Goal: Register for event/course

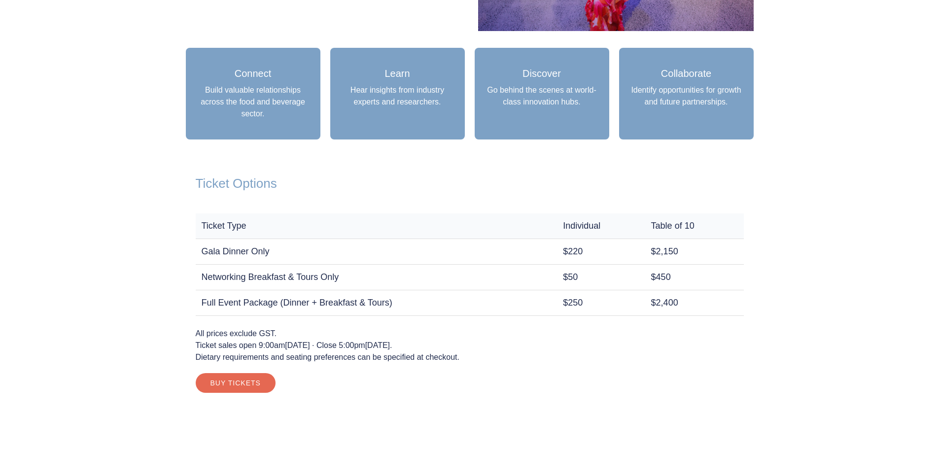
scroll to position [641, 0]
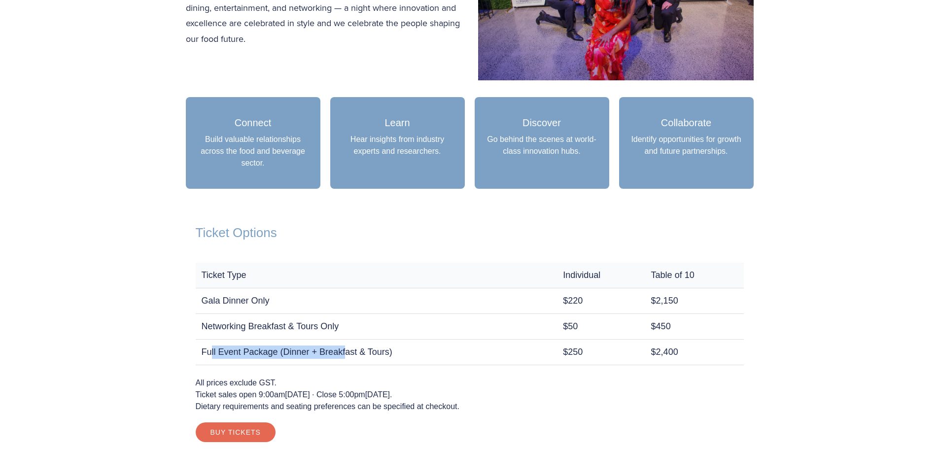
drag, startPoint x: 211, startPoint y: 350, endPoint x: 348, endPoint y: 351, distance: 137.0
click at [348, 351] on td "Full Event Package (Dinner + Breakfast & Tours)" at bounding box center [377, 352] width 362 height 26
click at [435, 351] on td "Full Event Package (Dinner + Breakfast & Tours)" at bounding box center [377, 352] width 362 height 26
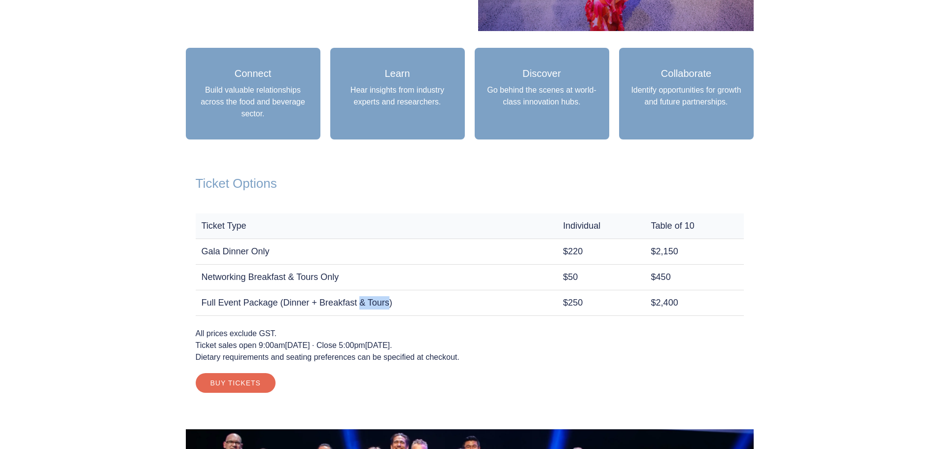
drag, startPoint x: 363, startPoint y: 302, endPoint x: 392, endPoint y: 303, distance: 29.1
click at [390, 303] on td "Full Event Package (Dinner + Breakfast & Tours)" at bounding box center [377, 303] width 362 height 26
click at [396, 303] on td "Full Event Package (Dinner + Breakfast & Tours)" at bounding box center [377, 303] width 362 height 26
drag, startPoint x: 203, startPoint y: 301, endPoint x: 289, endPoint y: 305, distance: 86.3
click at [289, 305] on td "Full Event Package (Dinner + Breakfast & Tours)" at bounding box center [377, 303] width 362 height 26
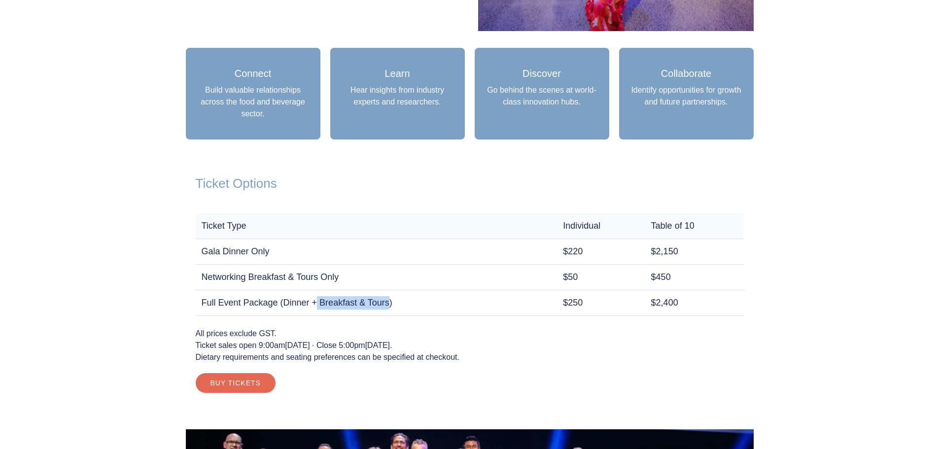
drag, startPoint x: 316, startPoint y: 305, endPoint x: 392, endPoint y: 306, distance: 76.4
click at [392, 306] on td "Full Event Package (Dinner + Breakfast & Tours)" at bounding box center [377, 303] width 362 height 26
click at [399, 307] on td "Full Event Package (Dinner + Breakfast & Tours)" at bounding box center [377, 303] width 362 height 26
drag, startPoint x: 391, startPoint y: 304, endPoint x: 321, endPoint y: 306, distance: 70.0
click at [321, 306] on td "Full Event Package (Dinner + Breakfast & Tours)" at bounding box center [377, 303] width 362 height 26
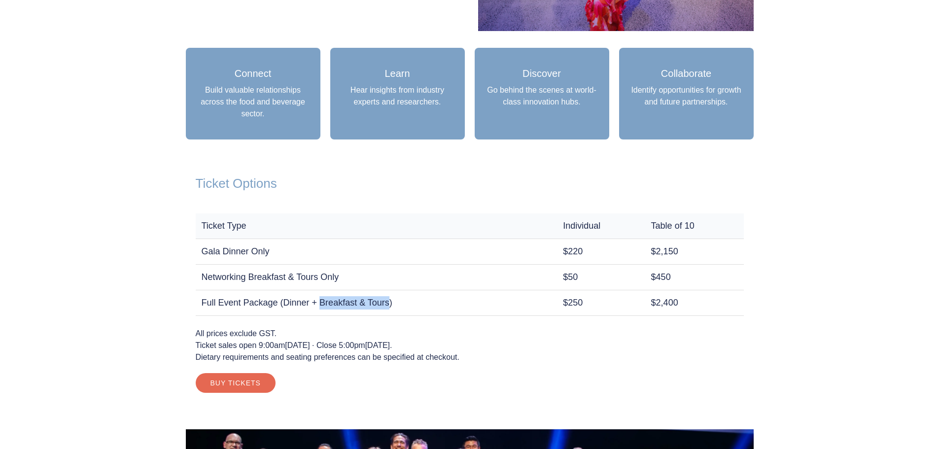
drag, startPoint x: 233, startPoint y: 333, endPoint x: 271, endPoint y: 332, distance: 38.0
click at [271, 332] on p "All prices exclude GST. Ticket sales open 9:00am, Tuesday 12 August 2025 · Clos…" at bounding box center [470, 345] width 548 height 35
click at [314, 333] on p "All prices exclude GST. Ticket sales open 9:00am, Tuesday 12 August 2025 · Clos…" at bounding box center [470, 345] width 548 height 35
click at [249, 379] on link "Buy Tickets" at bounding box center [236, 383] width 80 height 20
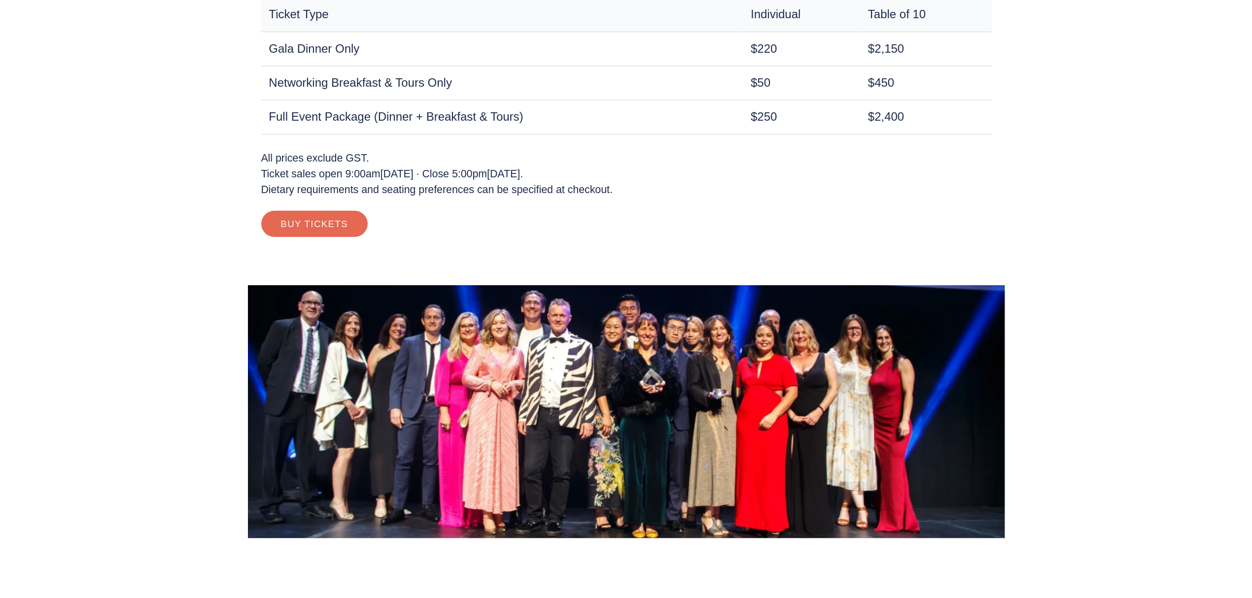
scroll to position [986, 0]
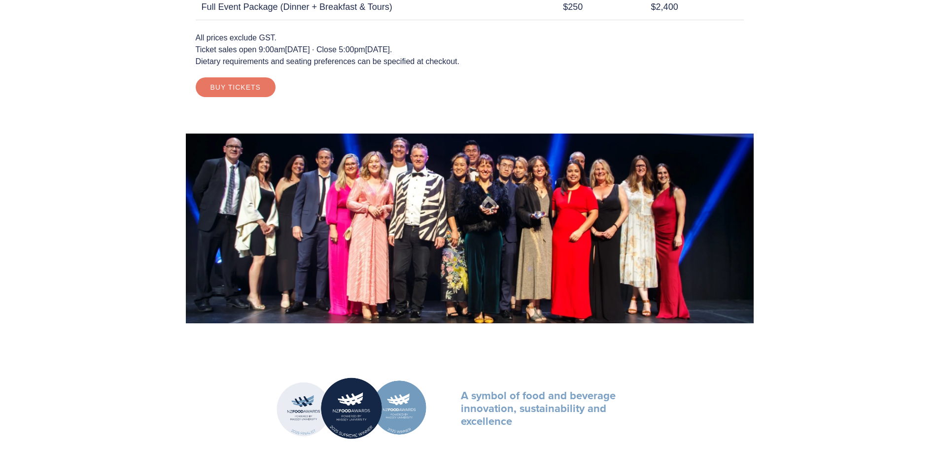
click at [239, 86] on link "Buy Tickets" at bounding box center [236, 87] width 80 height 20
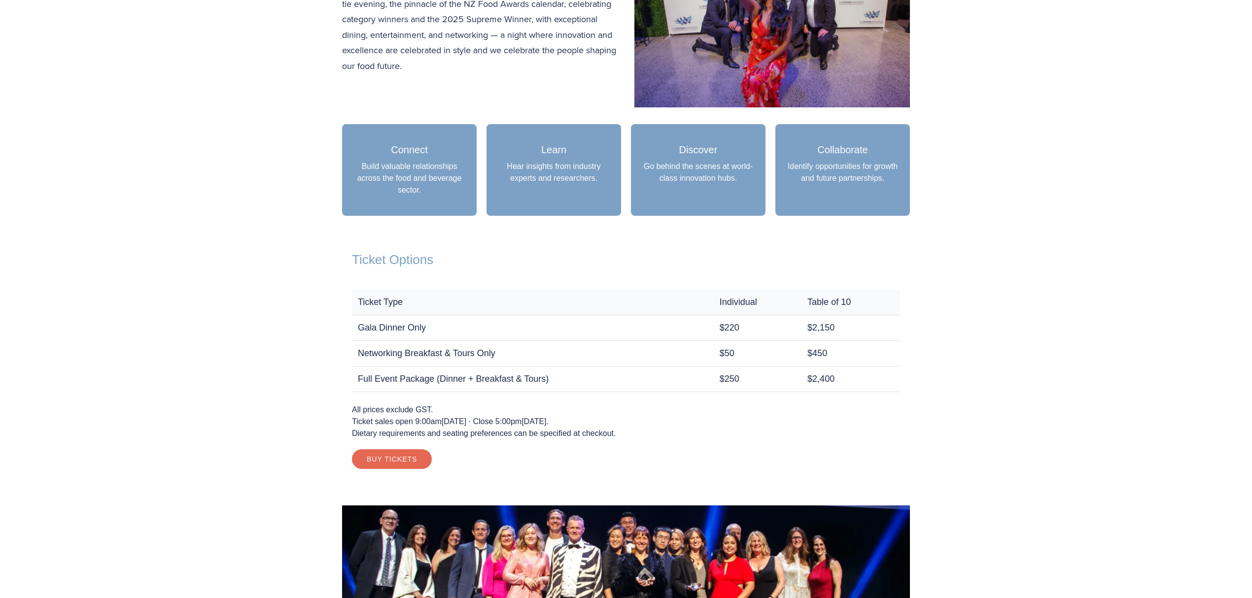
scroll to position [722, 0]
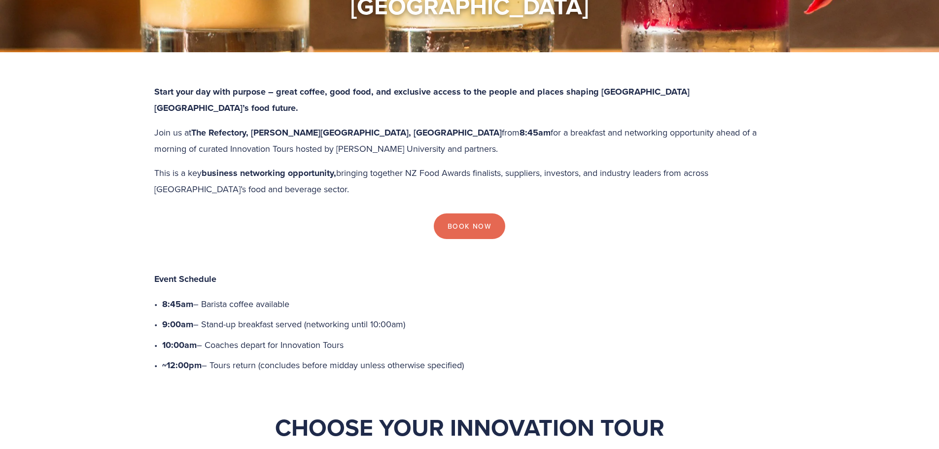
scroll to position [246, 0]
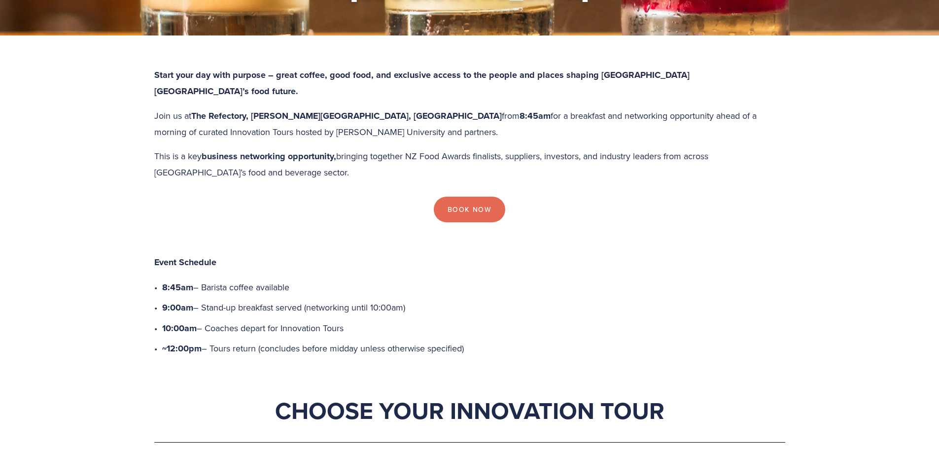
drag, startPoint x: 210, startPoint y: 263, endPoint x: 412, endPoint y: 266, distance: 202.0
click at [412, 300] on p "9:00am – Stand-up breakfast served (networking until 10:00am)" at bounding box center [473, 308] width 623 height 16
click at [376, 320] on p "10:00am – Coaches depart for Innovation Tours" at bounding box center [473, 328] width 623 height 16
drag, startPoint x: 204, startPoint y: 264, endPoint x: 305, endPoint y: 269, distance: 100.2
click at [305, 300] on p "9:00am – Stand-up breakfast served (networking until 10:00am)" at bounding box center [473, 308] width 623 height 16
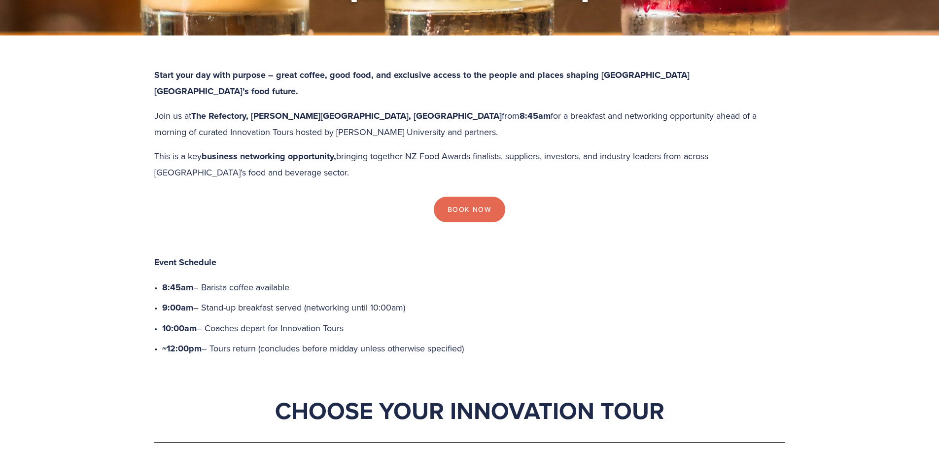
click at [335, 320] on p "10:00am – Coaches depart for Innovation Tours" at bounding box center [473, 328] width 623 height 16
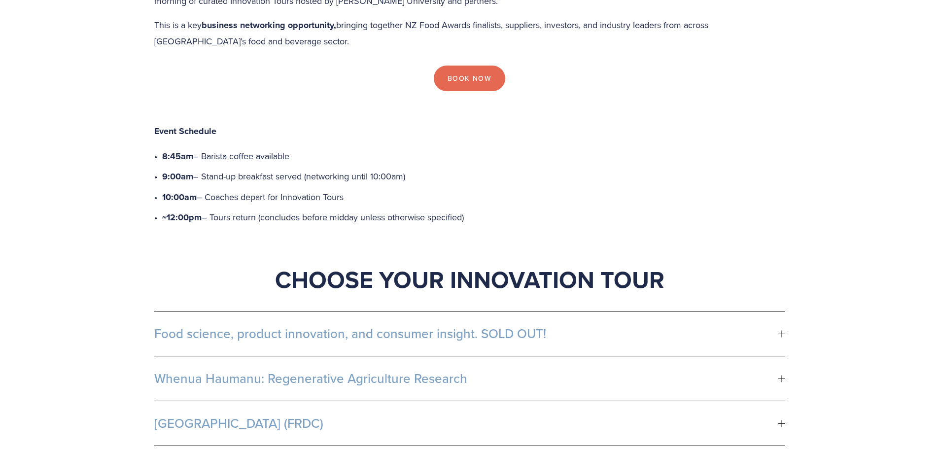
scroll to position [394, 0]
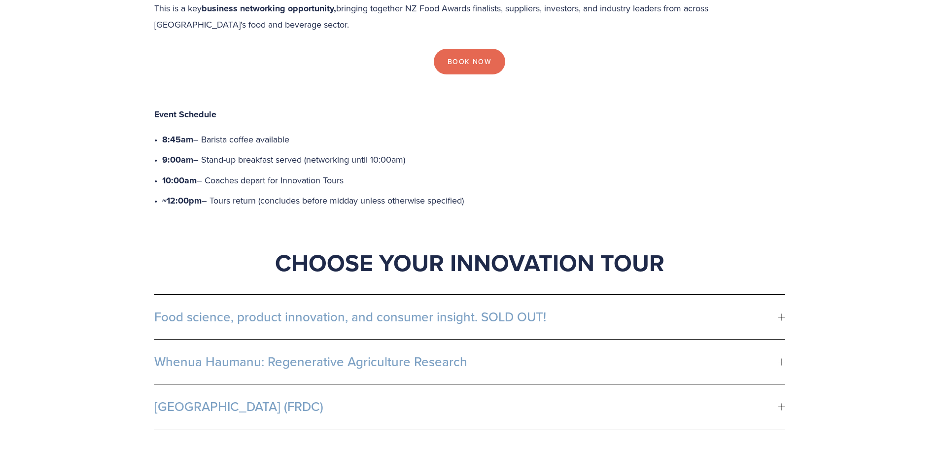
click at [522, 399] on span "[GEOGRAPHIC_DATA] (FRDC)" at bounding box center [466, 406] width 624 height 15
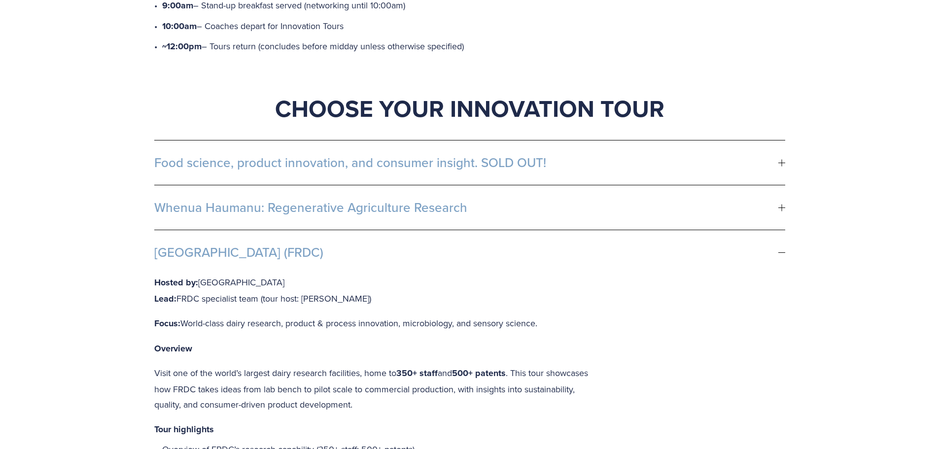
scroll to position [591, 0]
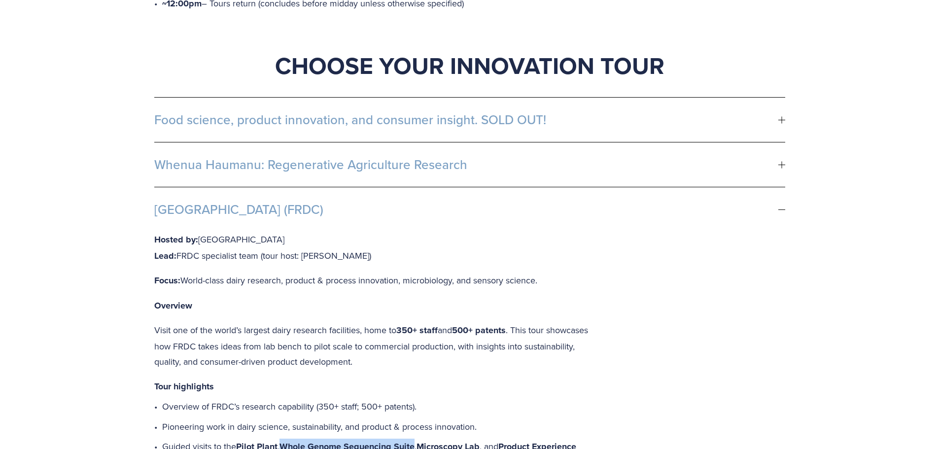
drag, startPoint x: 287, startPoint y: 401, endPoint x: 419, endPoint y: 406, distance: 131.7
click at [419, 439] on p "Guided visits to the Pilot Plant , Whole Genome Sequencing Suite , Microscopy L…" at bounding box center [379, 455] width 434 height 32
drag, startPoint x: 426, startPoint y: 401, endPoint x: 480, endPoint y: 400, distance: 54.7
click at [479, 440] on strong "Microscopy Lab" at bounding box center [447, 446] width 63 height 13
click at [543, 439] on p "Guided visits to the Pilot Plant , Whole Genome Sequencing Suite , Microscopy L…" at bounding box center [379, 455] width 434 height 32
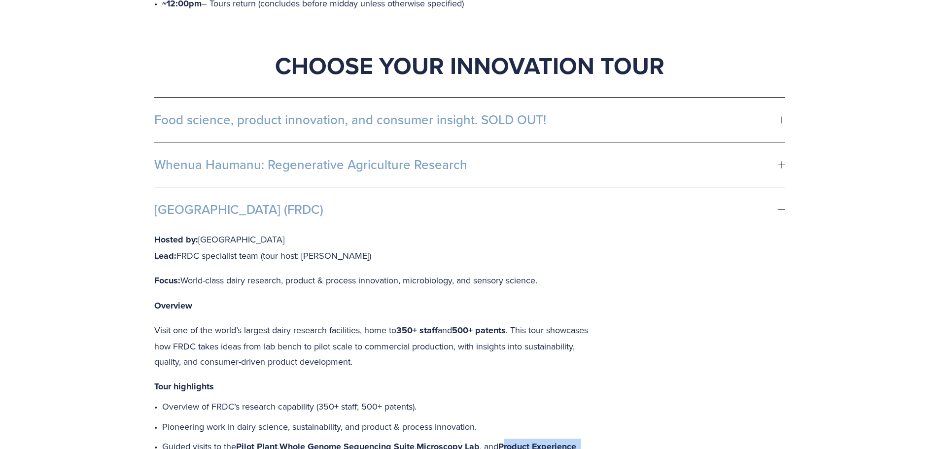
drag, startPoint x: 510, startPoint y: 400, endPoint x: 242, endPoint y: 418, distance: 268.7
click at [242, 439] on p "Guided visits to the Pilot Plant , Whole Genome Sequencing Suite , Microscopy L…" at bounding box center [379, 455] width 434 height 32
click at [264, 439] on p "Guided visits to the Pilot Plant , Whole Genome Sequencing Suite , Microscopy L…" at bounding box center [379, 455] width 434 height 32
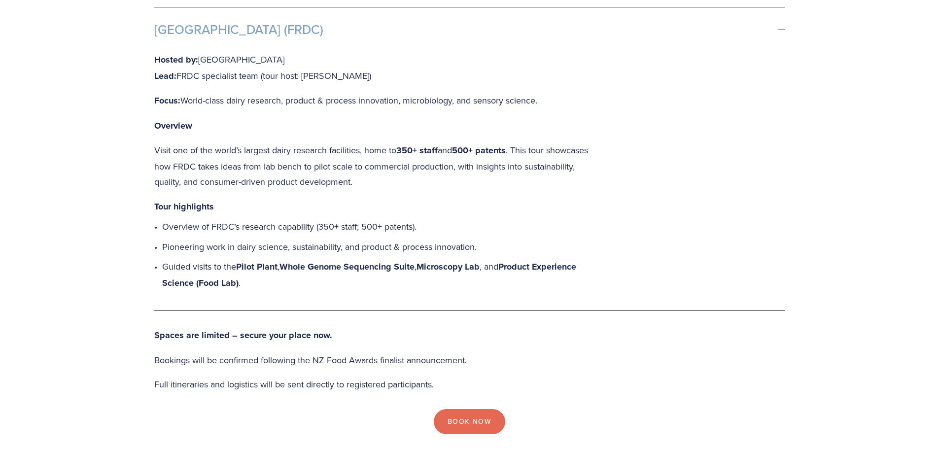
scroll to position [788, 0]
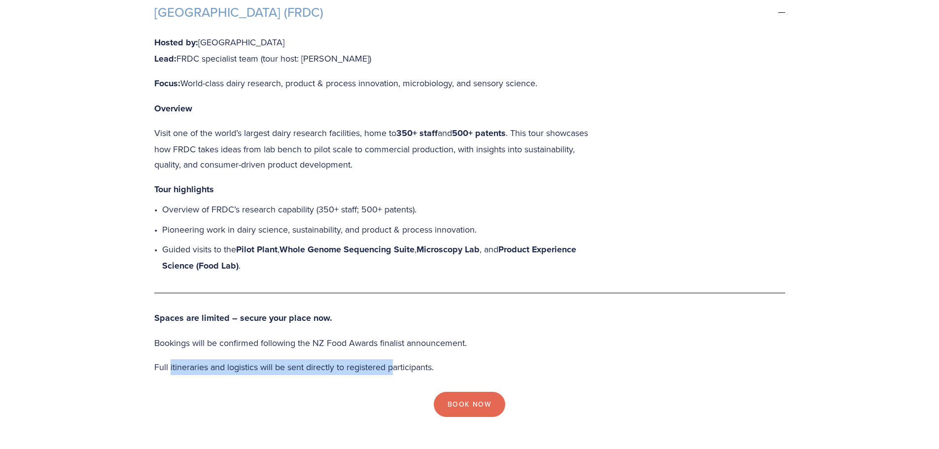
drag, startPoint x: 170, startPoint y: 320, endPoint x: 396, endPoint y: 326, distance: 226.3
click at [396, 359] on p "Full itineraries and logistics will be sent directly to registered participants." at bounding box center [469, 367] width 631 height 16
drag, startPoint x: 429, startPoint y: 324, endPoint x: 289, endPoint y: 306, distance: 141.1
click at [289, 310] on div "Spaces are limited – secure your place now. Bookings will be confirmed followin…" at bounding box center [469, 342] width 631 height 65
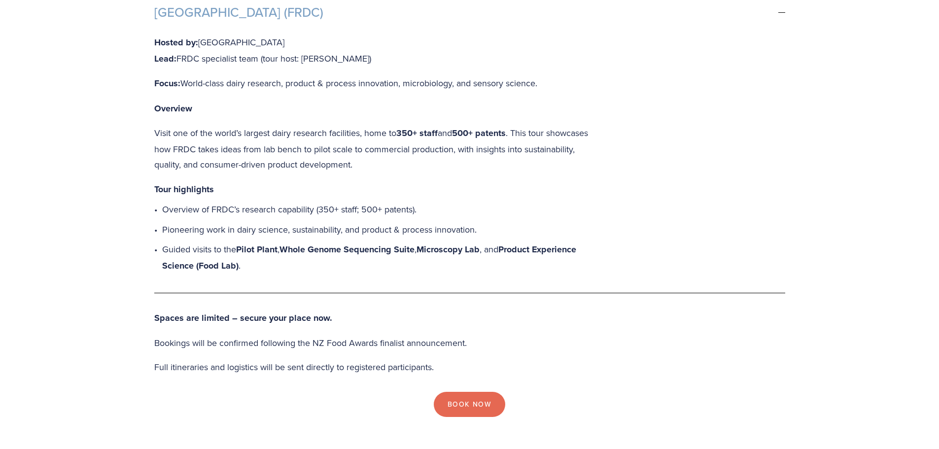
click at [162, 335] on p "Bookings will be confirmed following the NZ Food Awards finalist announcement." at bounding box center [469, 343] width 631 height 16
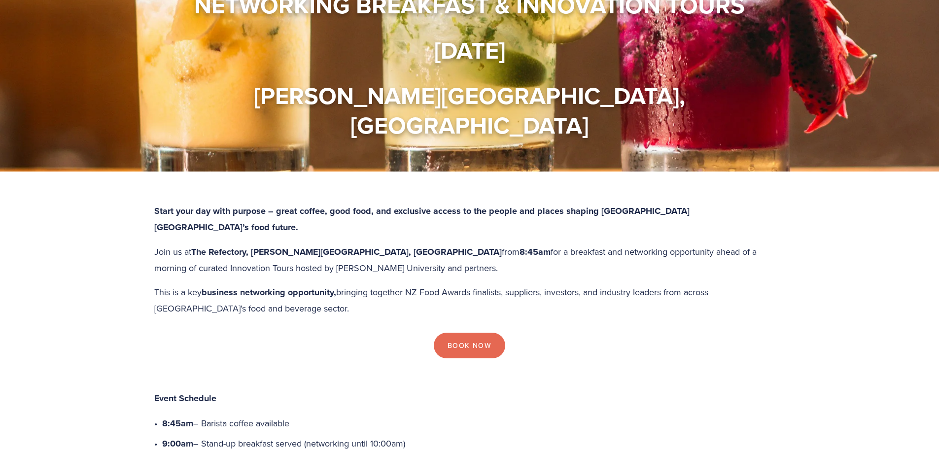
scroll to position [0, 0]
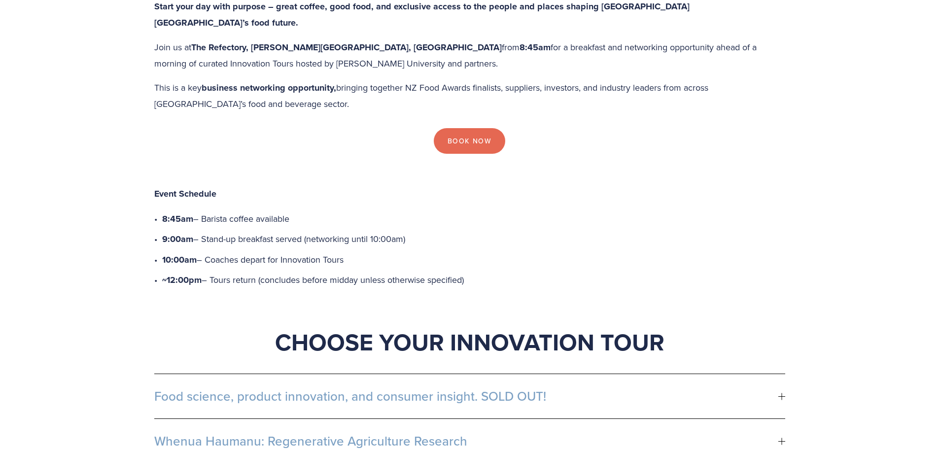
scroll to position [493, 0]
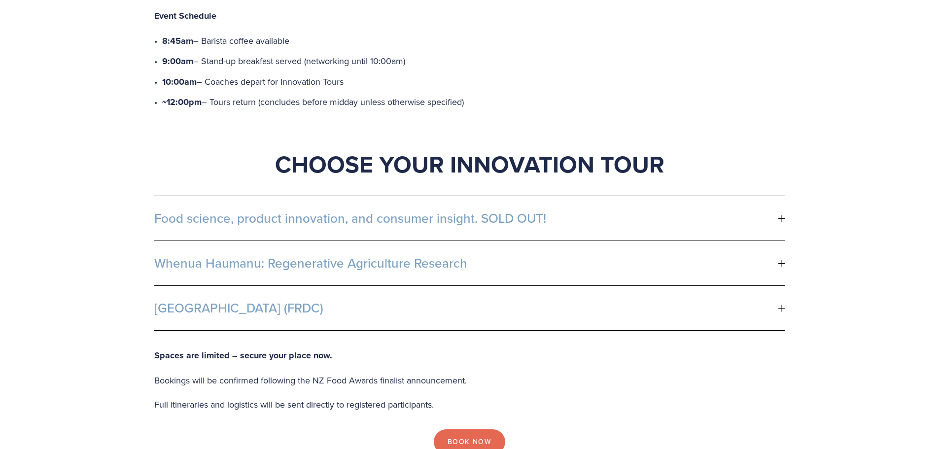
click at [374, 301] on span "[GEOGRAPHIC_DATA] (FRDC)" at bounding box center [466, 308] width 624 height 15
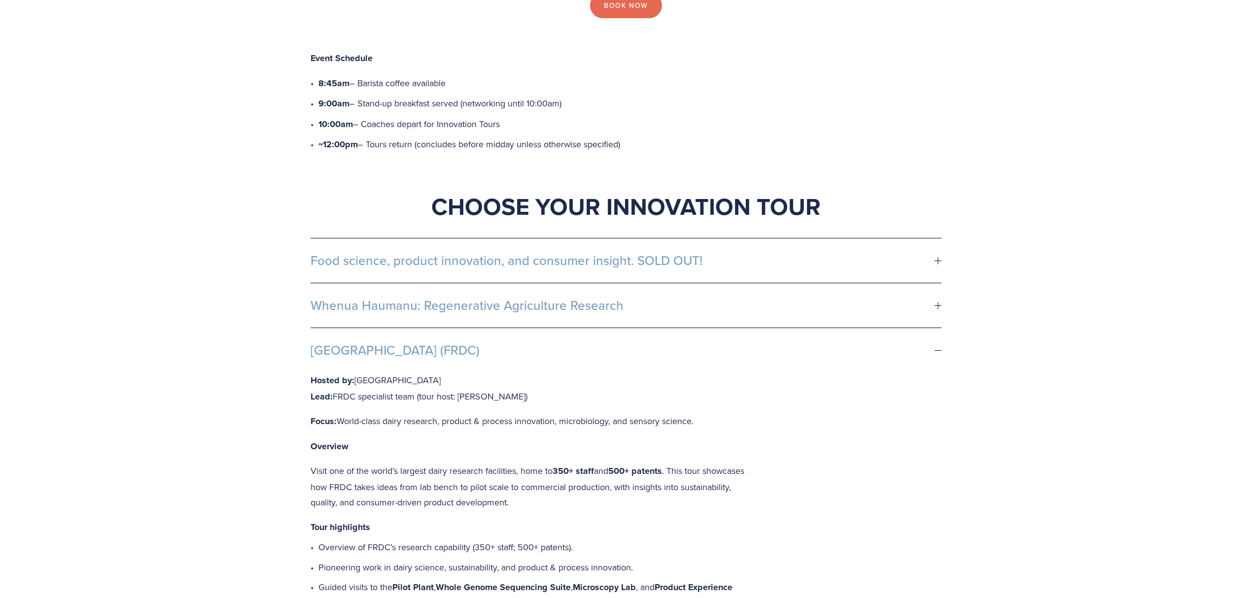
scroll to position [450, 0]
click at [849, 343] on span "[GEOGRAPHIC_DATA] (FRDC)" at bounding box center [622, 350] width 624 height 15
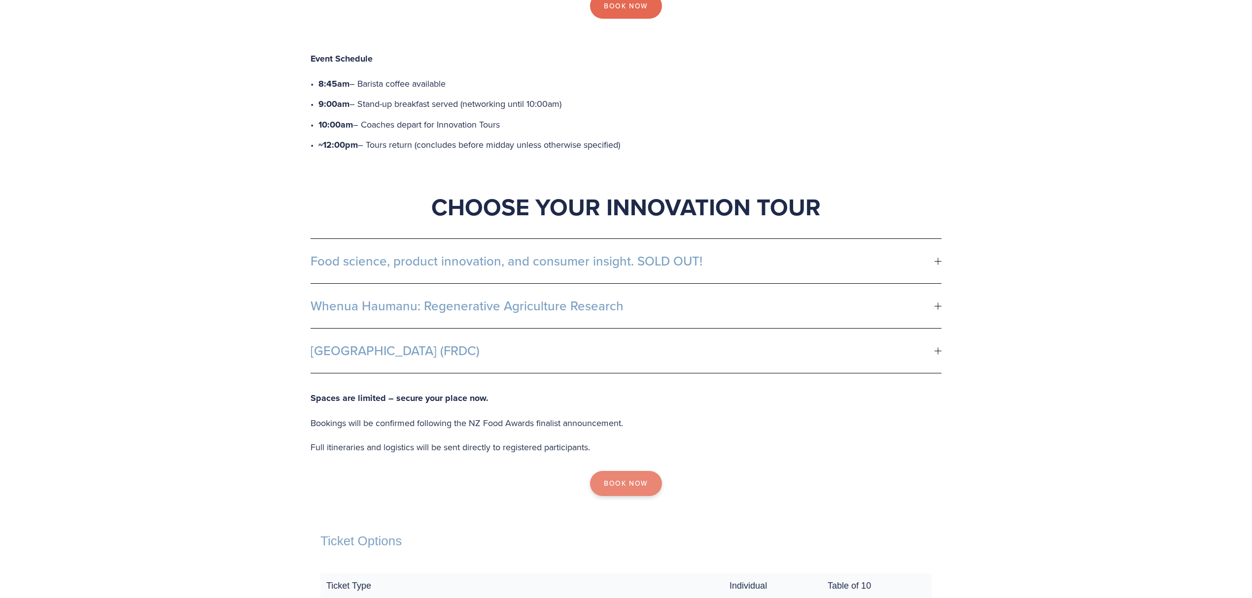
click at [642, 448] on link "Book Now" at bounding box center [625, 484] width 71 height 26
